Goal: Transaction & Acquisition: Obtain resource

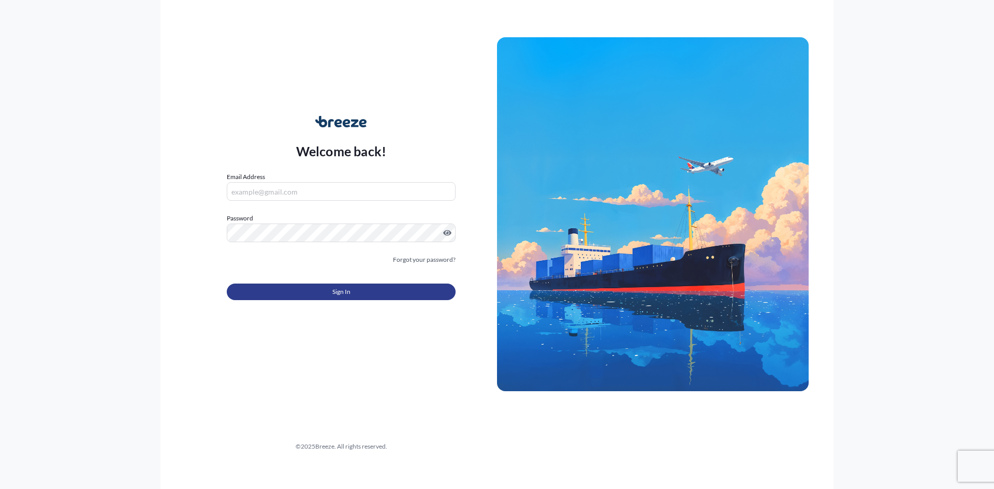
type input "[EMAIL_ADDRESS][DOMAIN_NAME]"
click at [310, 298] on button "Sign In" at bounding box center [341, 292] width 229 height 17
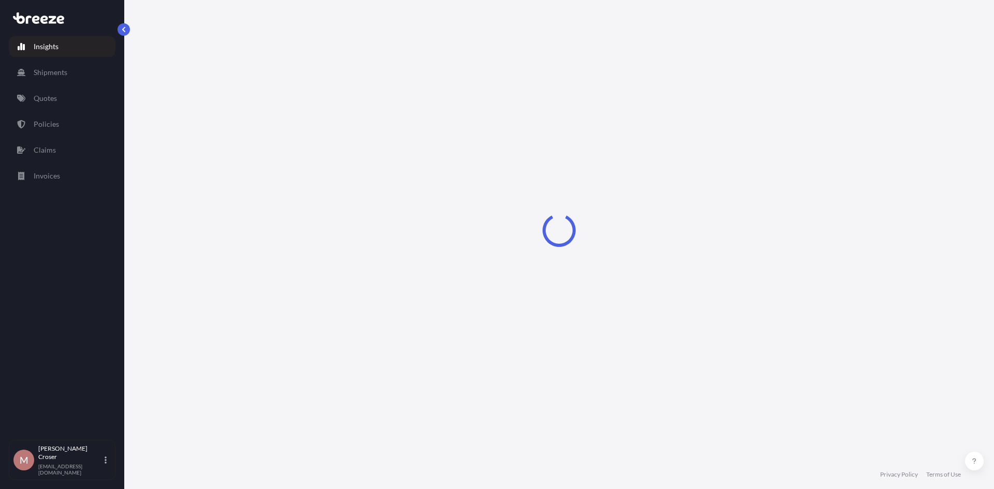
select select "2025"
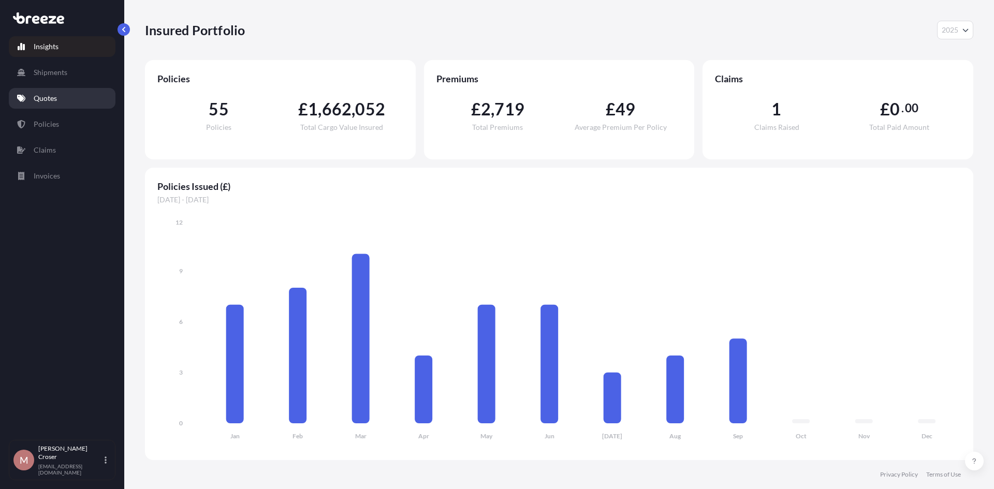
click at [53, 100] on p "Quotes" at bounding box center [45, 98] width 23 height 10
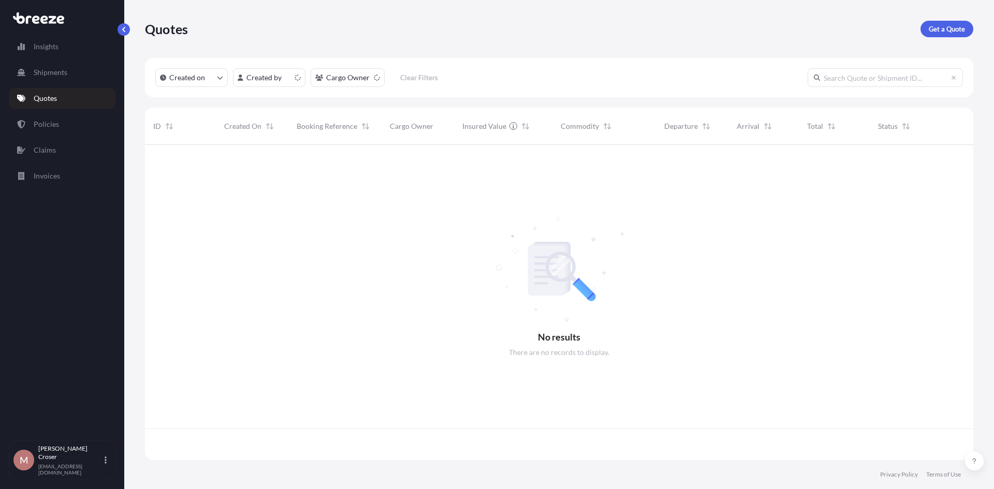
scroll to position [313, 820]
click at [960, 31] on p "Get a Quote" at bounding box center [947, 29] width 36 height 10
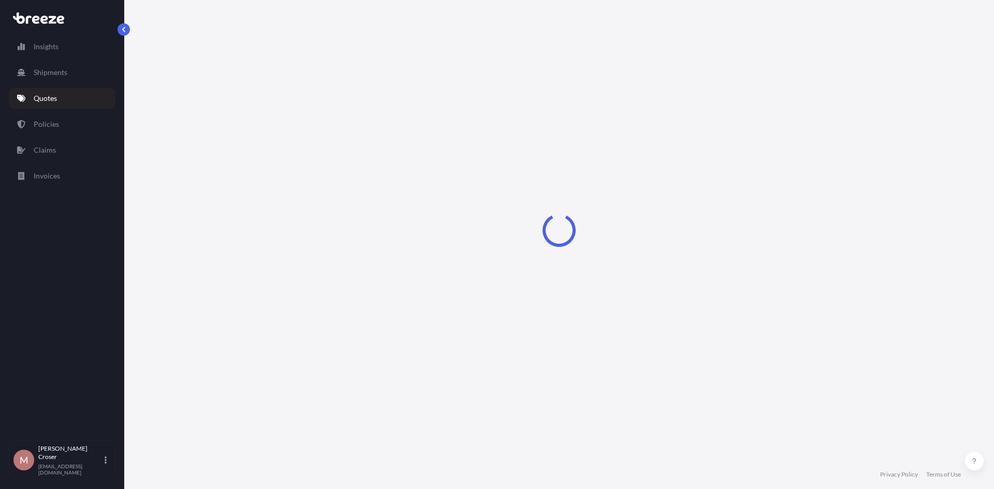
select select "Road"
select select "Sea"
select select "1"
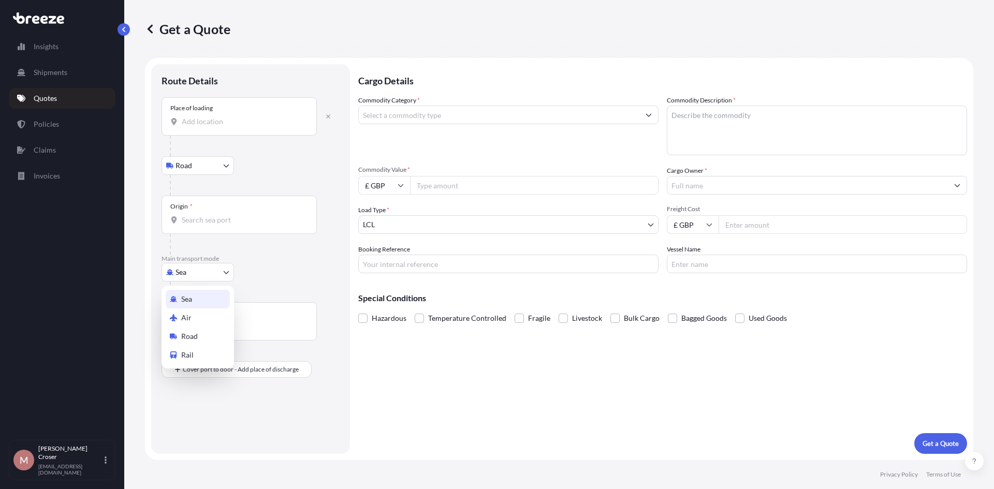
click at [211, 270] on body "Insights Shipments Quotes Policies Claims Invoices M [PERSON_NAME] [EMAIL_ADDRE…" at bounding box center [497, 244] width 994 height 489
click at [203, 316] on div "Air" at bounding box center [198, 318] width 64 height 19
select select "Air"
click at [202, 225] on input "Origin *" at bounding box center [243, 224] width 122 height 10
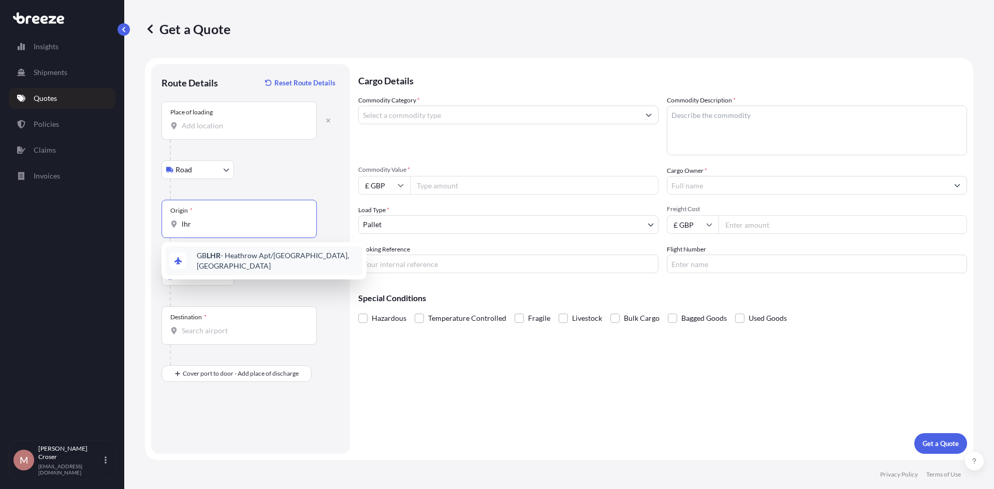
click at [223, 260] on span "GB LHR - Heathrow Apt/[GEOGRAPHIC_DATA], [GEOGRAPHIC_DATA]" at bounding box center [277, 261] width 161 height 21
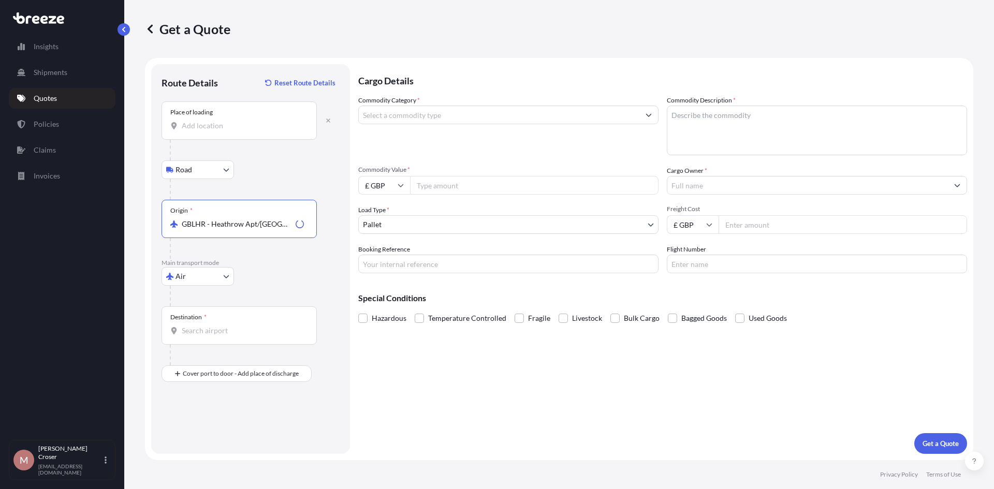
type input "GBLHR - Heathrow Apt/[GEOGRAPHIC_DATA], [GEOGRAPHIC_DATA]"
click at [208, 336] on div "Destination *" at bounding box center [238, 325] width 155 height 38
click at [208, 336] on input "Destination *" at bounding box center [243, 331] width 122 height 10
click at [250, 372] on div "IQEBL - Erbil International Apt, [GEOGRAPHIC_DATA]" at bounding box center [264, 367] width 197 height 29
type input "IQEBL - Erbil International Apt, [GEOGRAPHIC_DATA]"
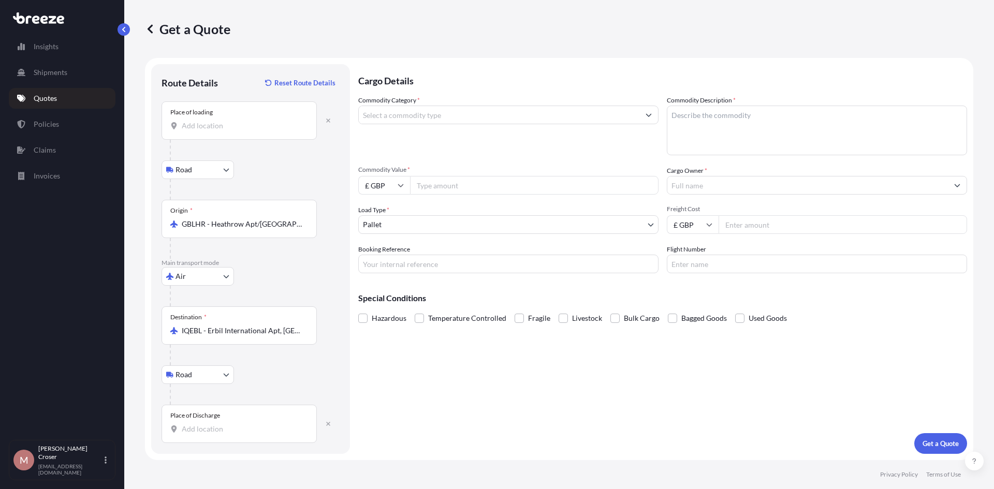
click at [194, 423] on div "Place of Discharge" at bounding box center [238, 424] width 155 height 38
click at [194, 424] on input "Place of Discharge" at bounding box center [243, 429] width 122 height 10
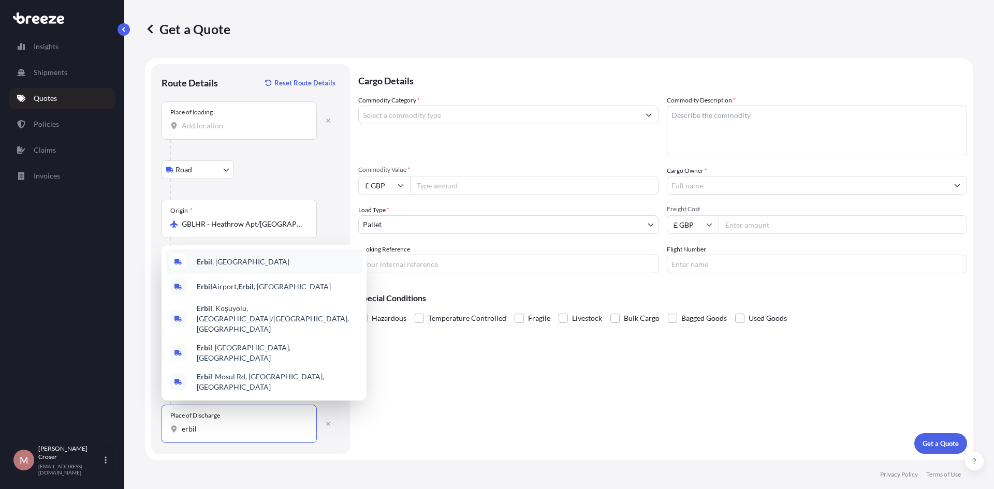
click at [232, 274] on div "Erbil , [GEOGRAPHIC_DATA]" at bounding box center [264, 261] width 197 height 25
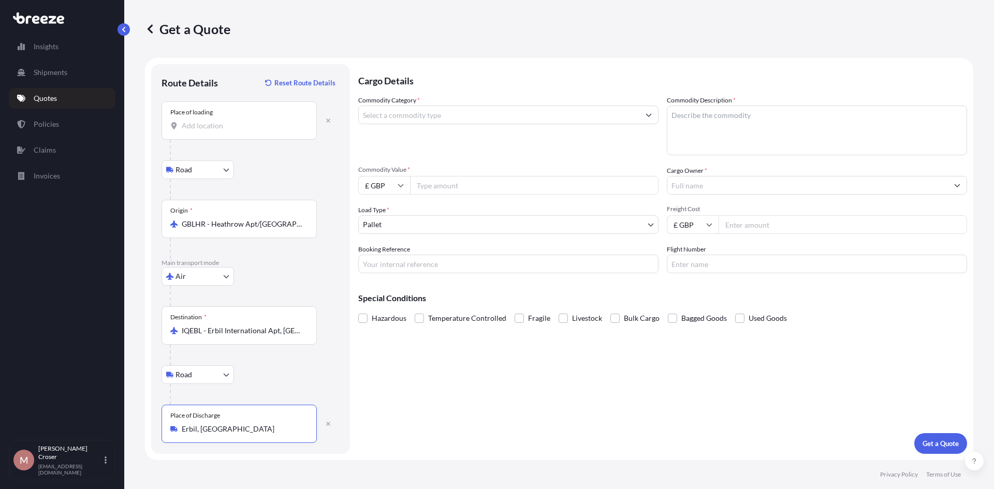
type input "Erbil, [GEOGRAPHIC_DATA]"
click at [219, 129] on input "Place of loading" at bounding box center [243, 126] width 122 height 10
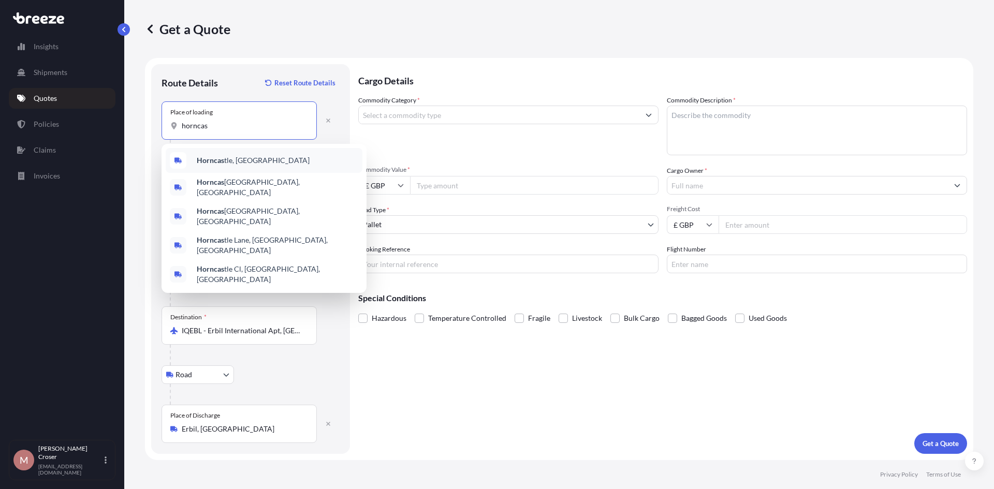
click at [218, 159] on b "Horncas" at bounding box center [210, 160] width 27 height 9
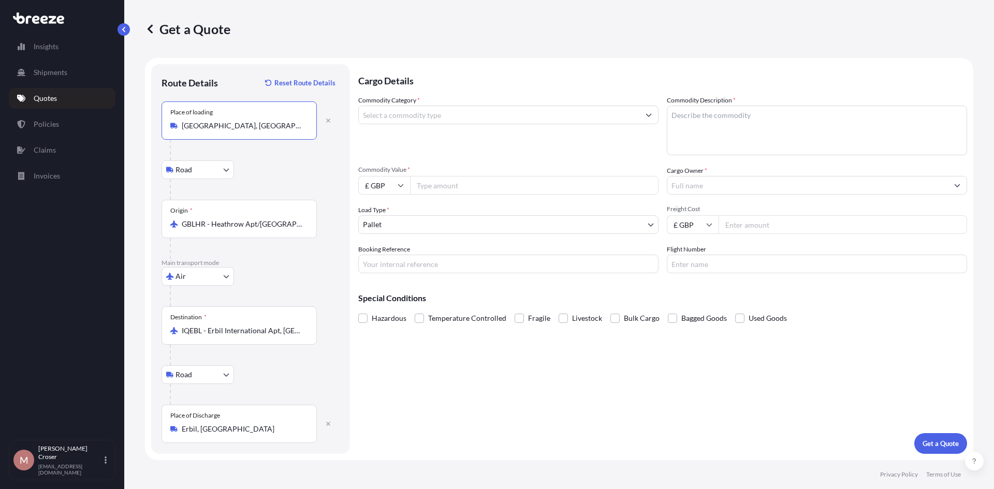
type input "[GEOGRAPHIC_DATA], [GEOGRAPHIC_DATA]"
click at [417, 108] on input "Commodity Category *" at bounding box center [499, 115] width 281 height 19
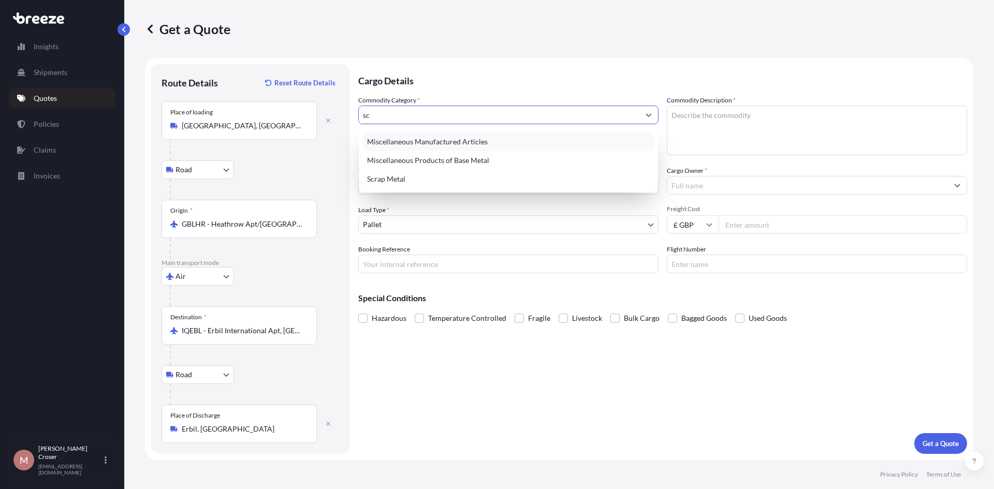
type input "s"
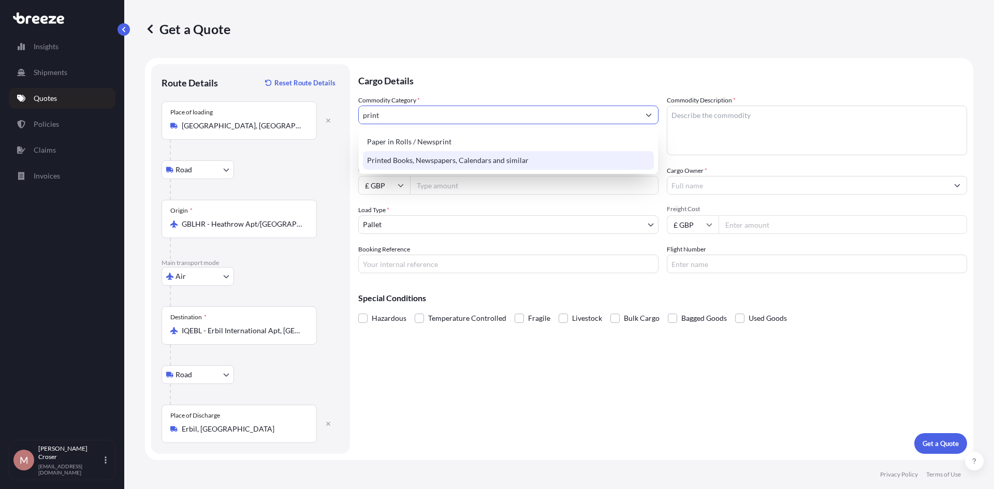
click at [508, 157] on div "Printed Books, Newspapers, Calendars and similar" at bounding box center [508, 160] width 291 height 19
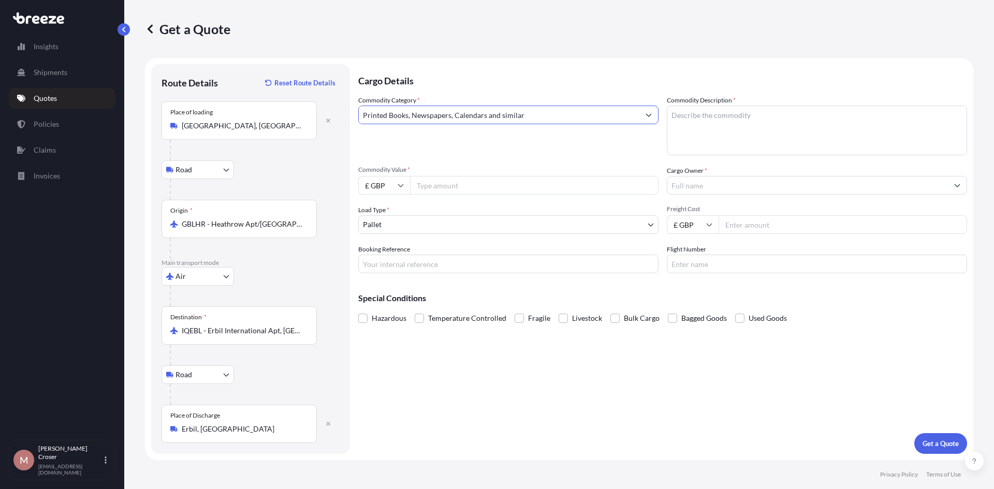
type input "Printed Books, Newspapers, Calendars and similar"
click at [736, 113] on textarea "Commodity Description *" at bounding box center [817, 131] width 300 height 50
type textarea "School equip"
type textarea "£ GBP"
type input "20611.13"
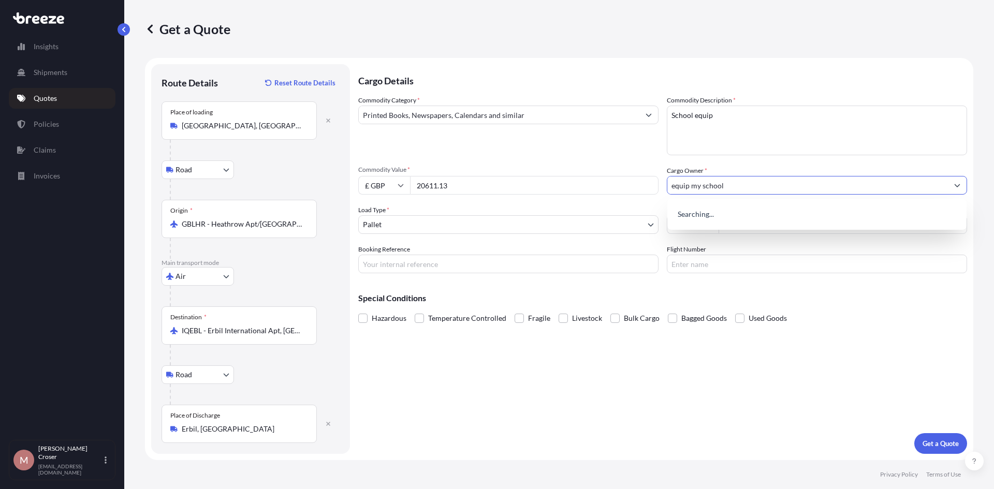
type input "equip my school"
click at [748, 227] on input "Freight Cost" at bounding box center [842, 224] width 248 height 19
type input "2063.22"
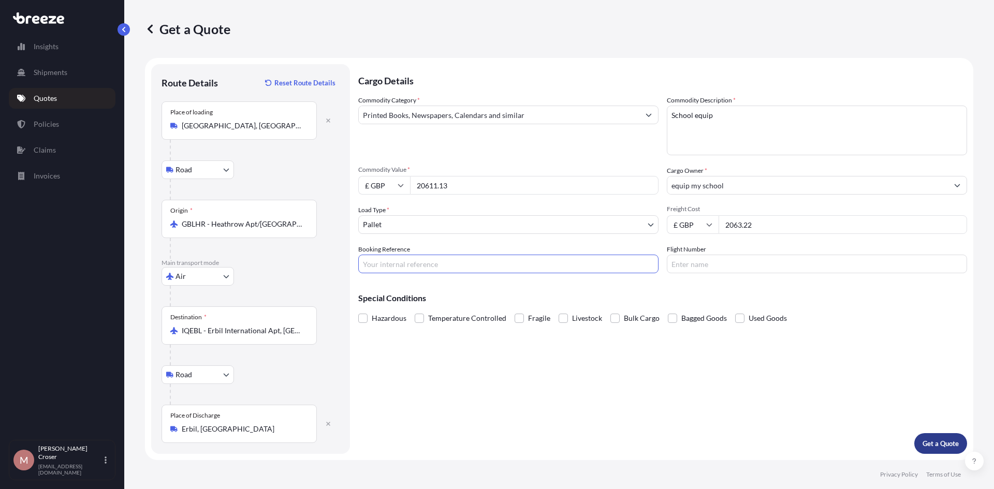
click at [935, 439] on p "Get a Quote" at bounding box center [940, 443] width 36 height 10
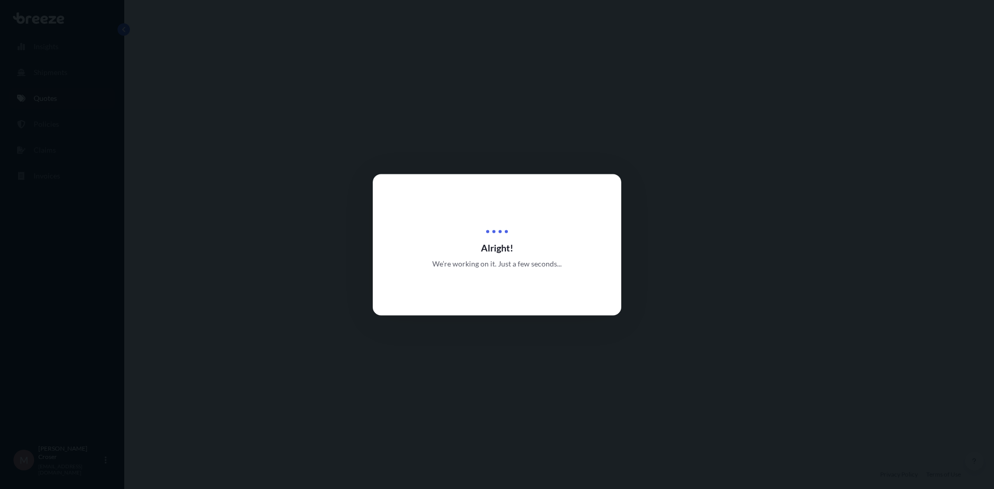
select select "Road"
select select "Air"
select select "Road"
select select "1"
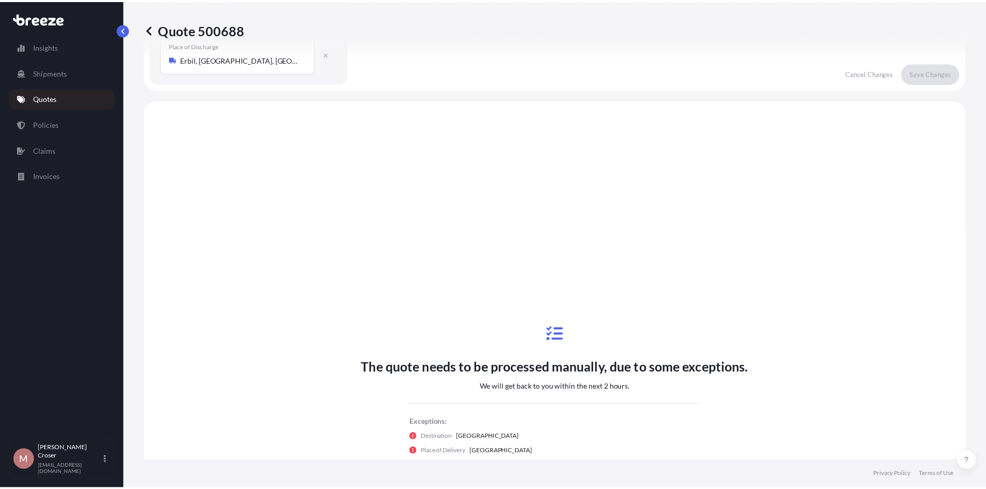
scroll to position [414, 0]
